Goal: Browse casually

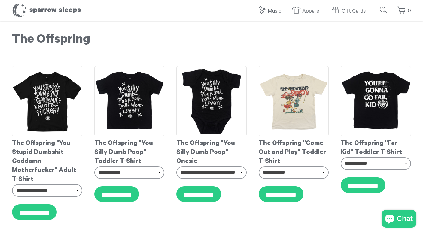
click at [269, 18] on header "Sparrow Sleeps 0 Your cart is empty. Total: $ 0.00 Log in or Create account POW…" at bounding box center [211, 10] width 423 height 21
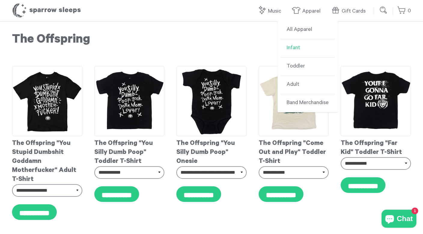
click at [295, 52] on link "Infant" at bounding box center [308, 48] width 54 height 18
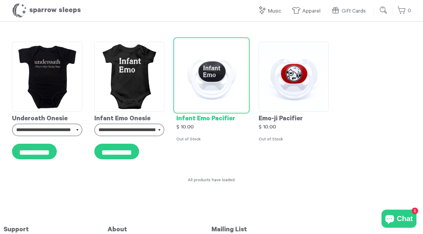
scroll to position [2350, 0]
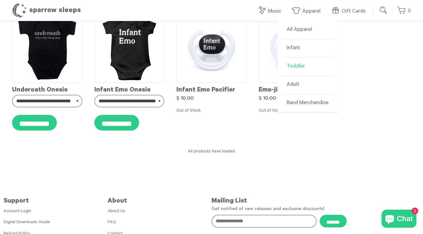
click at [294, 65] on link "Toddler" at bounding box center [308, 67] width 54 height 18
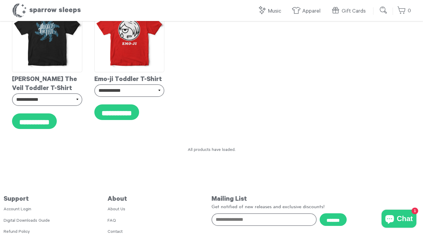
scroll to position [1509, 0]
